Goal: Check status: Check status

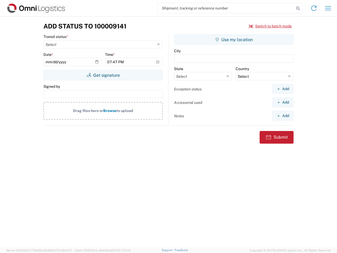
click at [226, 8] on input "search" at bounding box center [226, 8] width 137 height 10
click at [298, 8] on icon at bounding box center [298, 8] width 7 height 7
click at [314, 8] on icon at bounding box center [314, 8] width 8 height 8
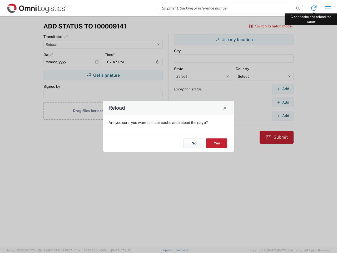
click at [328, 8] on div "Reload Are you sure, you want to clear cache and reload the page? No Yes" at bounding box center [168, 126] width 337 height 253
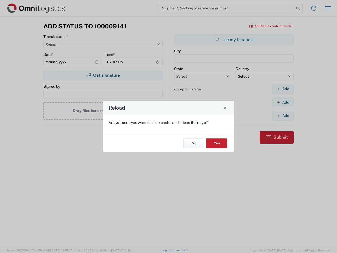
click at [271, 26] on div "Reload Are you sure, you want to clear cache and reload the page? No Yes" at bounding box center [168, 126] width 337 height 253
click at [103, 75] on div "Reload Are you sure, you want to clear cache and reload the page? No Yes" at bounding box center [168, 126] width 337 height 253
click at [234, 40] on div "Reload Are you sure, you want to clear cache and reload the page? No Yes" at bounding box center [168, 126] width 337 height 253
click at [283, 89] on div "Reload Are you sure, you want to clear cache and reload the page? No Yes" at bounding box center [168, 126] width 337 height 253
click at [283, 102] on div "Reload Are you sure, you want to clear cache and reload the page? No Yes" at bounding box center [168, 126] width 337 height 253
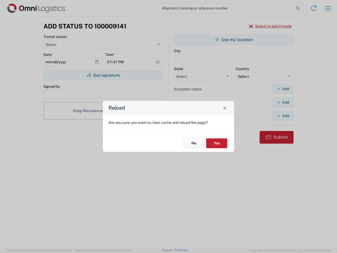
click at [283, 116] on div "Reload Are you sure, you want to clear cache and reload the page? No Yes" at bounding box center [168, 126] width 337 height 253
